Goal: Complete application form

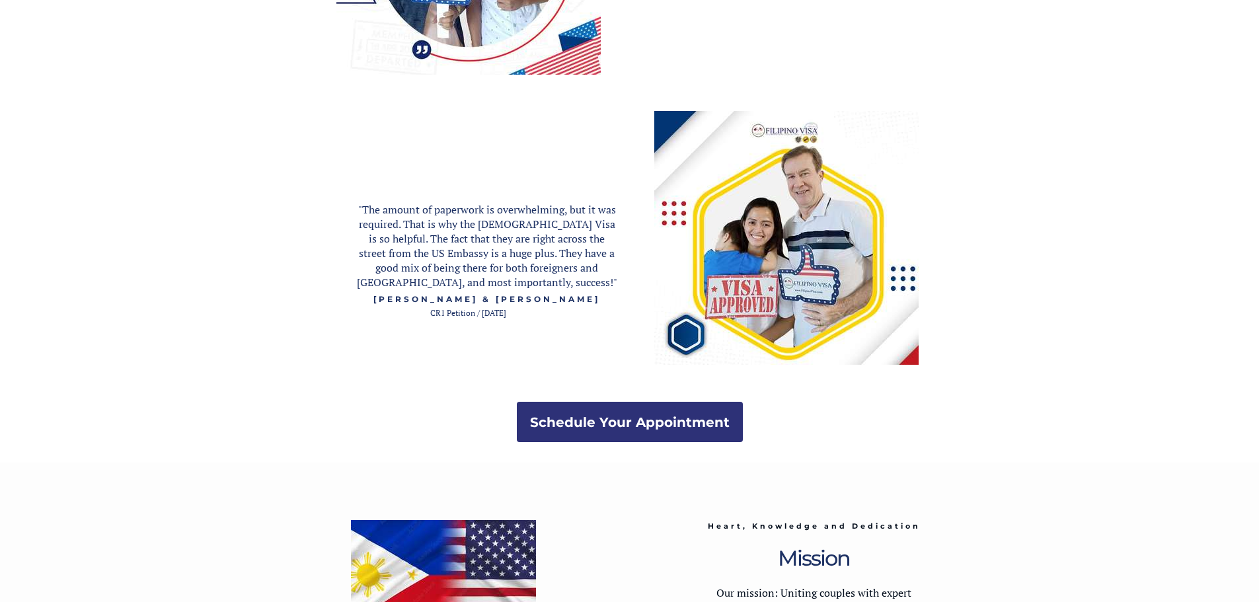
scroll to position [2576, 0]
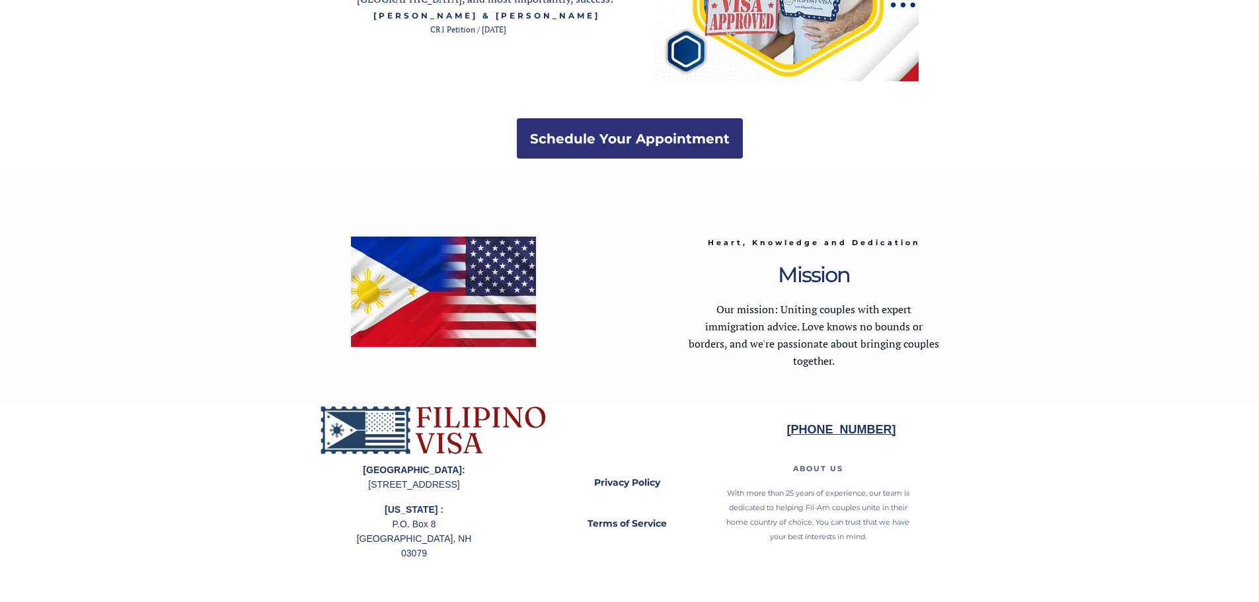
drag, startPoint x: 565, startPoint y: 531, endPoint x: 410, endPoint y: 205, distance: 361.6
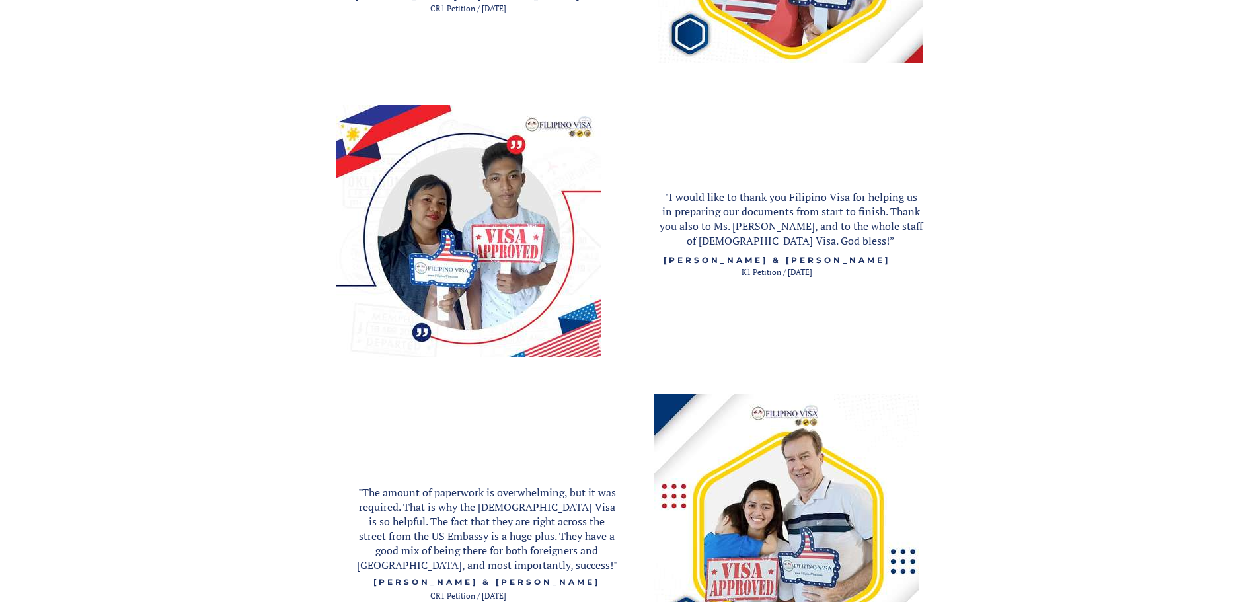
scroll to position [0, 0]
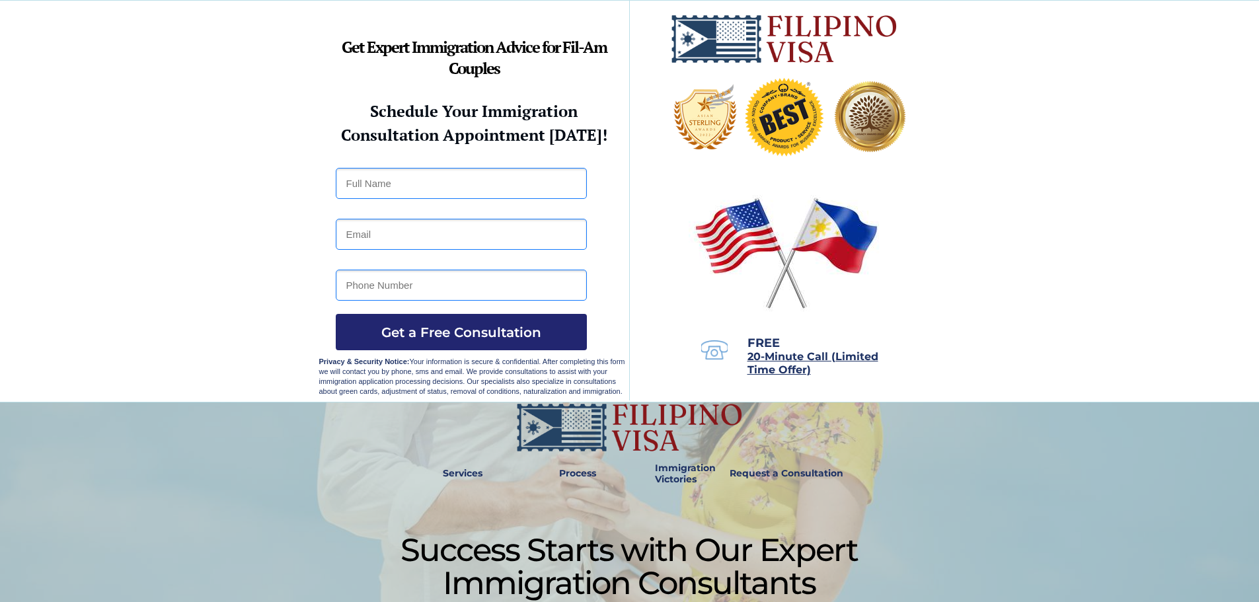
drag, startPoint x: 649, startPoint y: 383, endPoint x: 360, endPoint y: 40, distance: 448.5
click at [518, 178] on input "text" at bounding box center [461, 183] width 251 height 31
click at [693, 193] on img at bounding box center [787, 253] width 196 height 126
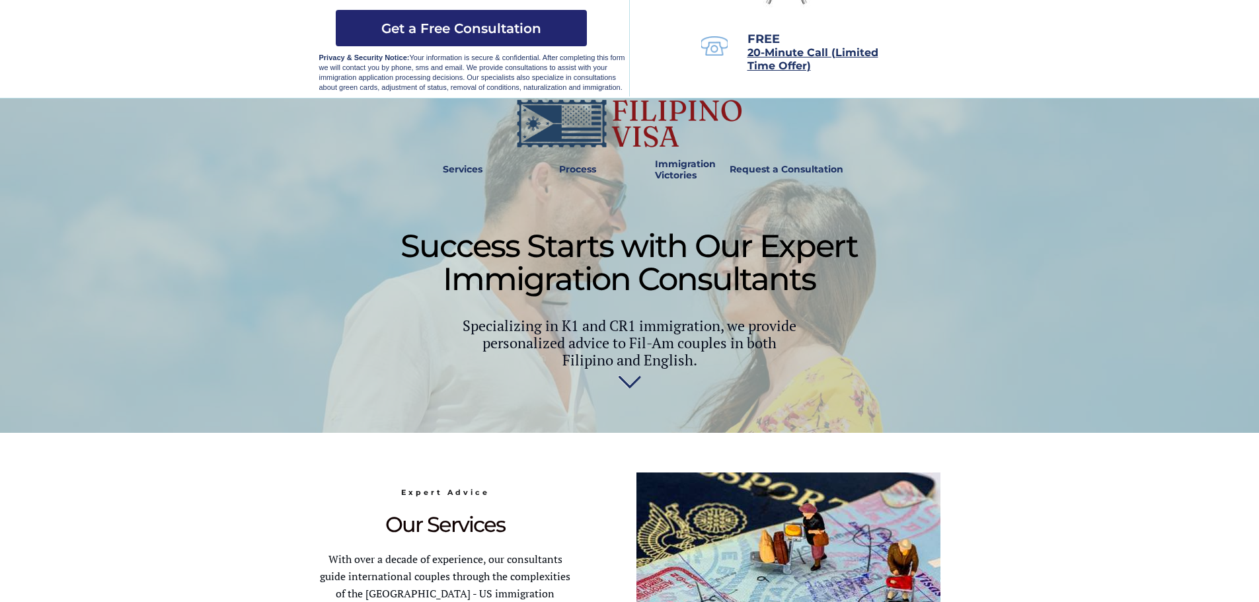
scroll to position [331, 0]
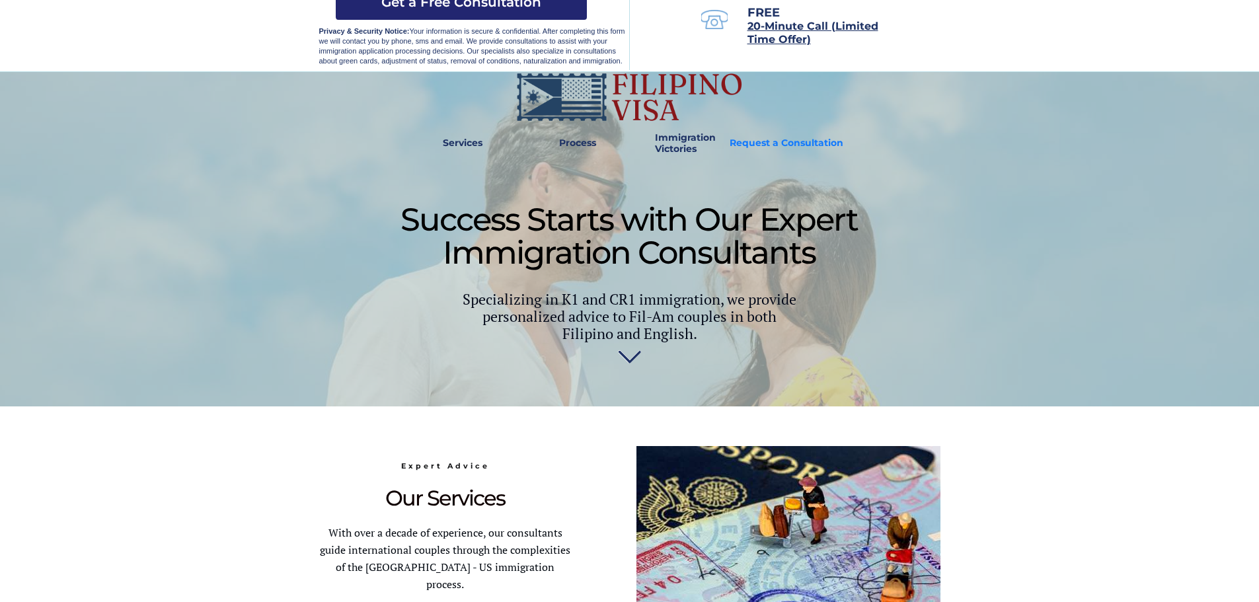
click at [740, 145] on strong "Request a Consultation" at bounding box center [787, 143] width 114 height 12
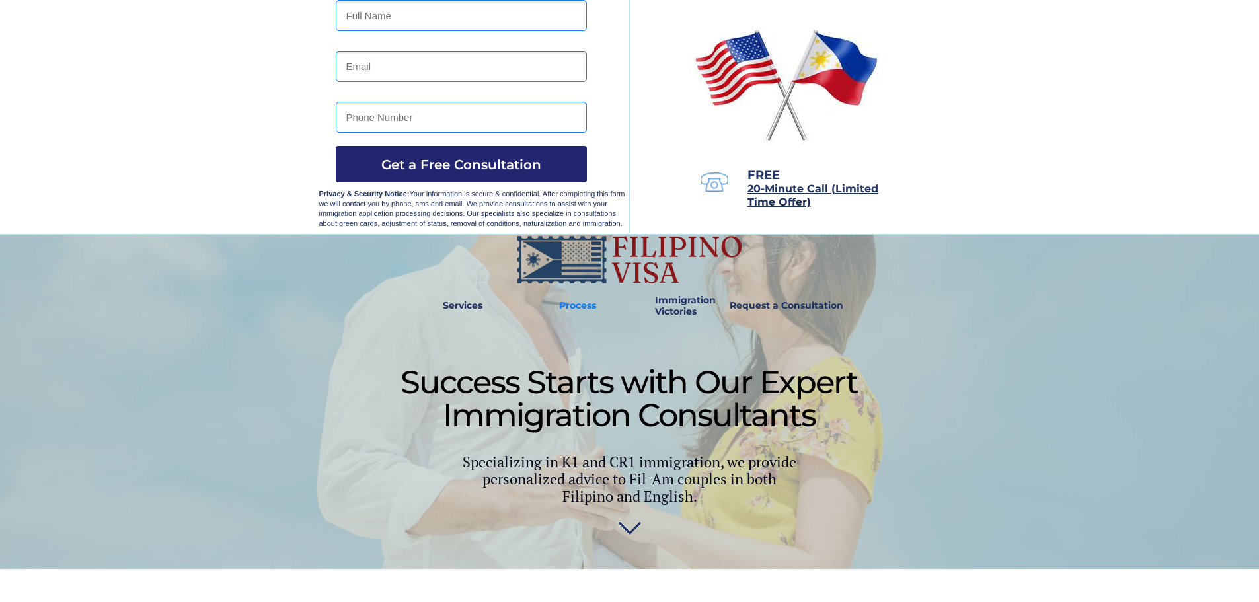
click at [593, 301] on strong "Process" at bounding box center [577, 305] width 37 height 12
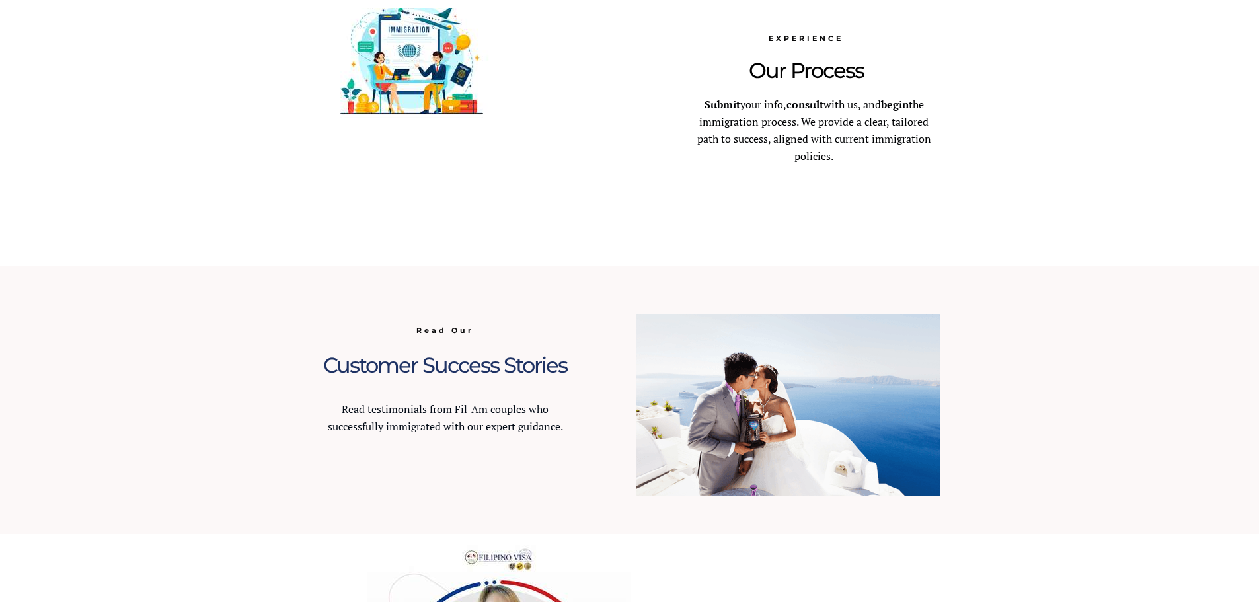
scroll to position [970, 0]
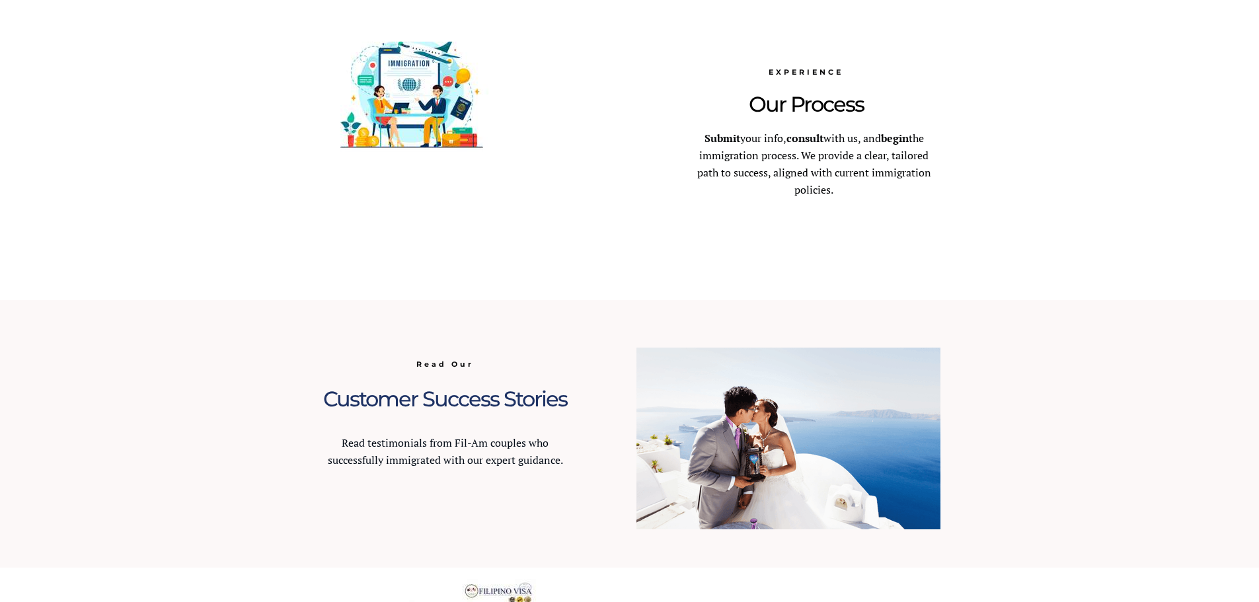
click at [467, 104] on img at bounding box center [411, 97] width 185 height 110
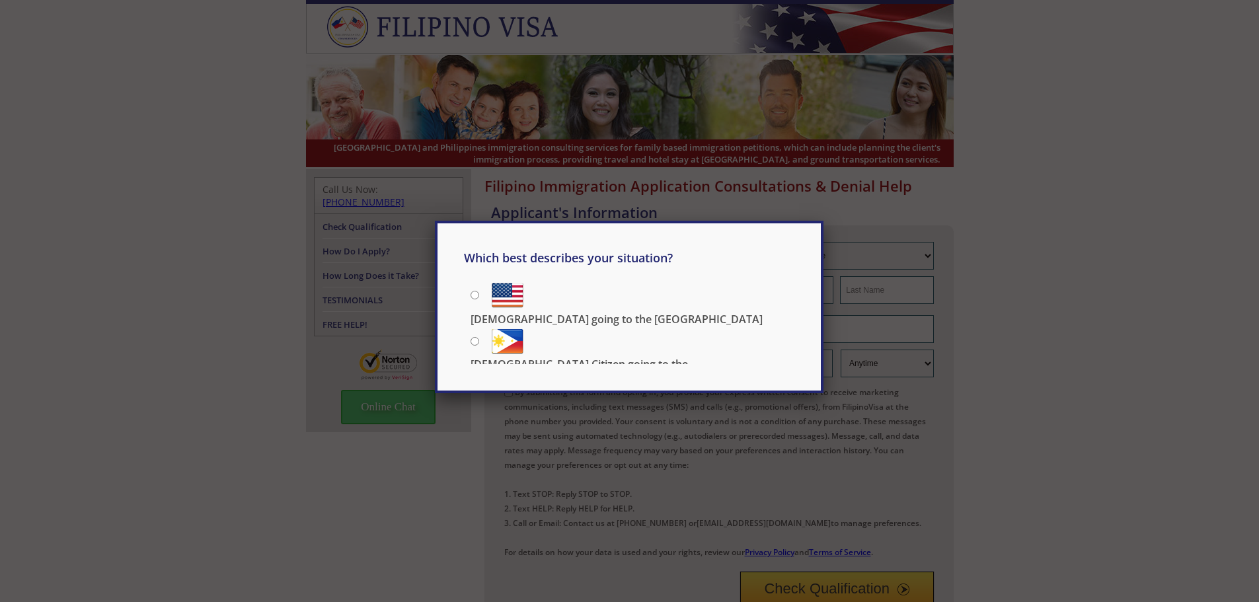
click at [477, 293] on input "[DEMOGRAPHIC_DATA] going to the [GEOGRAPHIC_DATA]" at bounding box center [475, 295] width 9 height 9
radio input "true"
click at [631, 395] on div "Which best describes your situation? Filipino going to the US US Citizen going …" at bounding box center [629, 301] width 1259 height 602
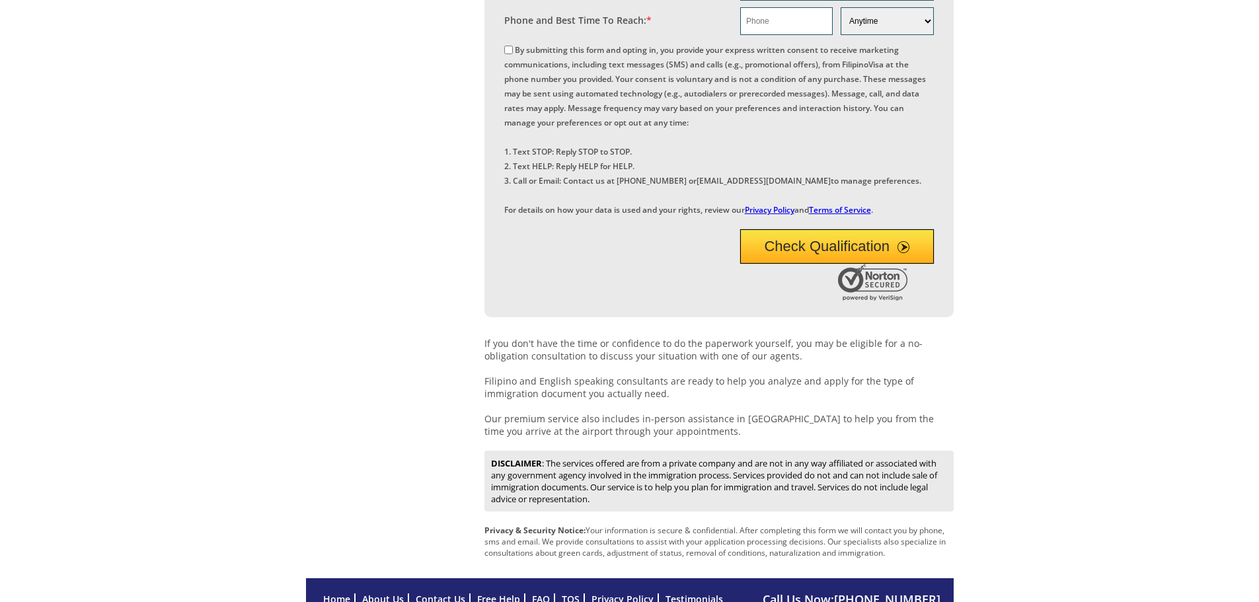
scroll to position [494, 0]
